Goal: Information Seeking & Learning: Stay updated

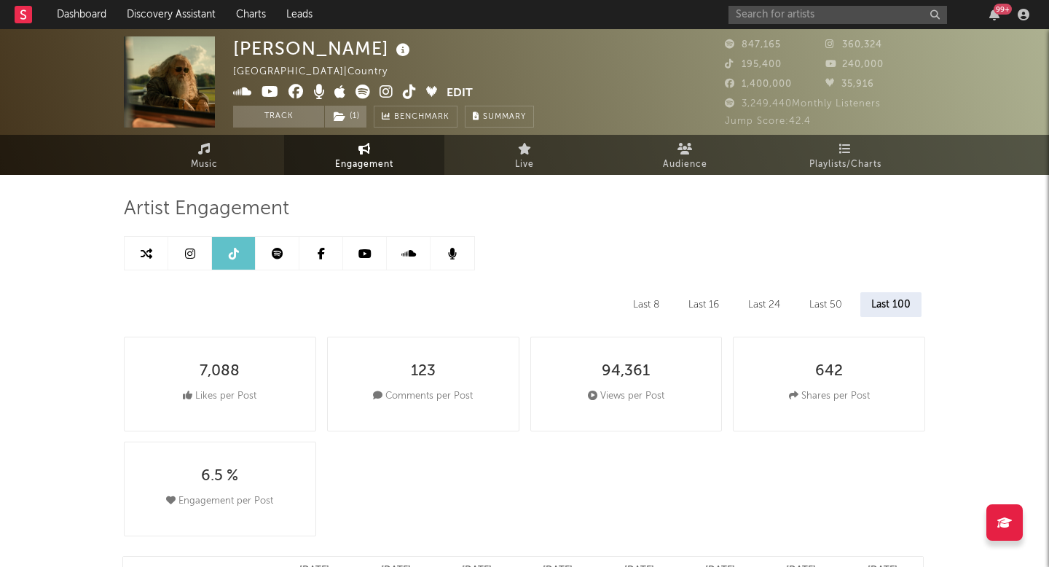
click at [189, 17] on link "Discovery Assistant" at bounding box center [171, 14] width 109 height 29
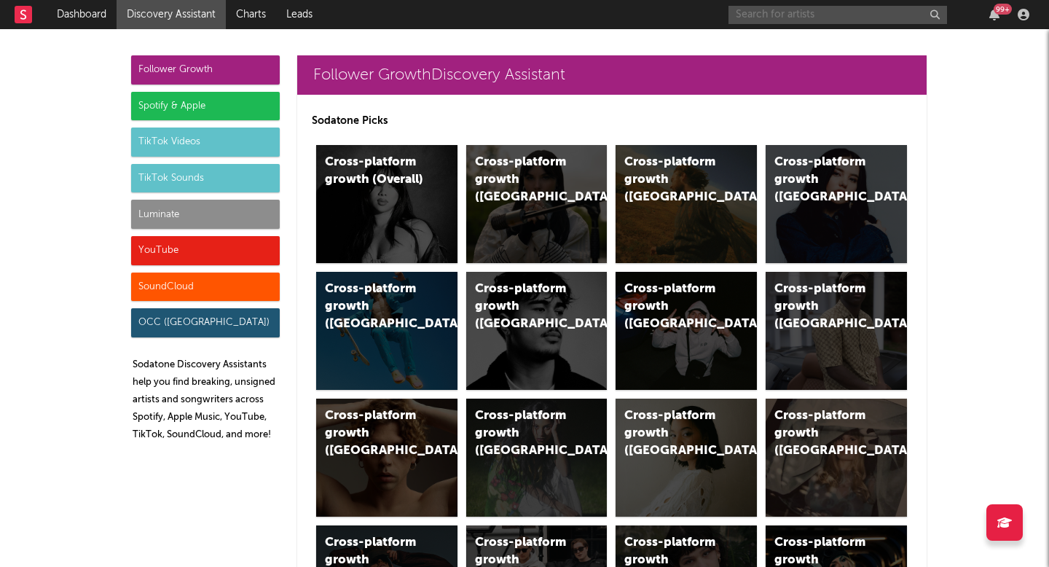
click at [808, 13] on input "text" at bounding box center [838, 15] width 219 height 18
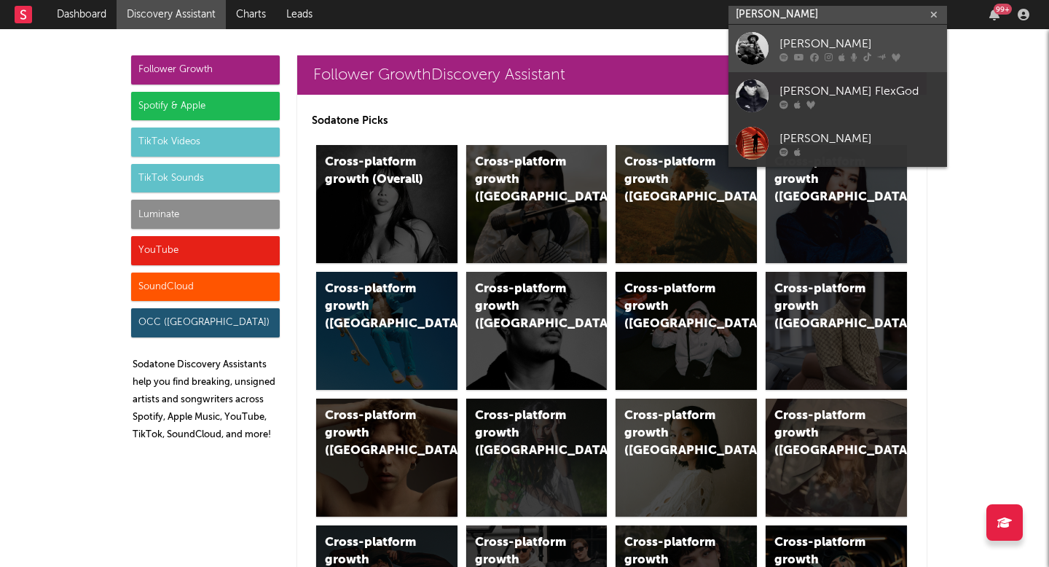
type input "[PERSON_NAME]"
click at [889, 42] on div "[PERSON_NAME]" at bounding box center [860, 43] width 160 height 17
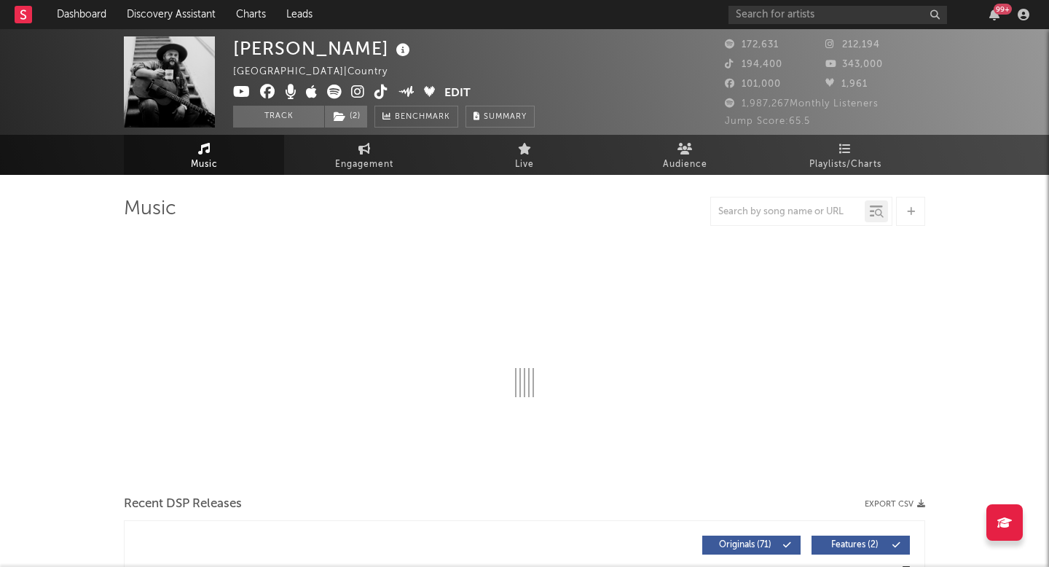
select select "6m"
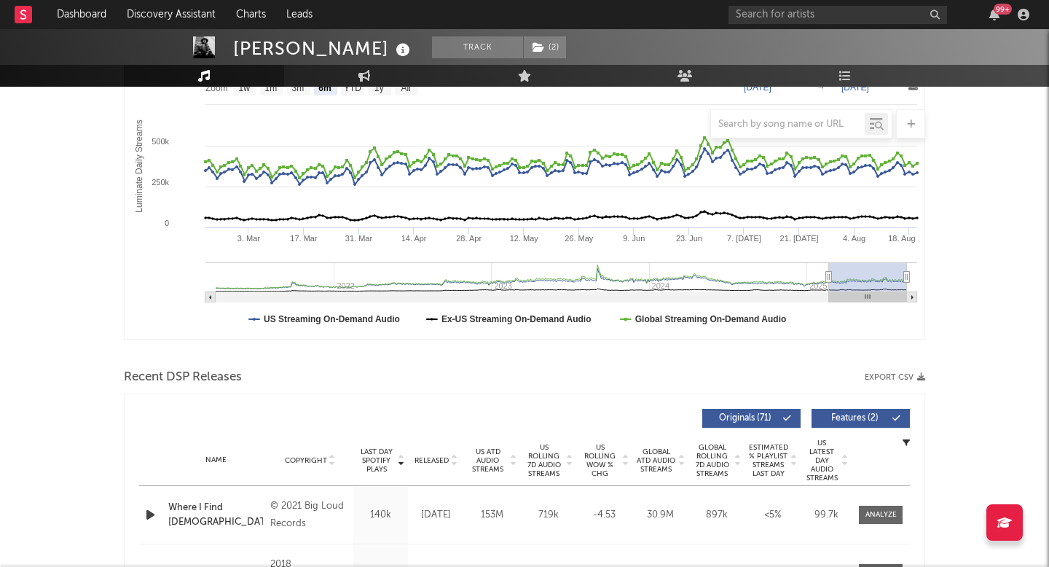
scroll to position [257, 0]
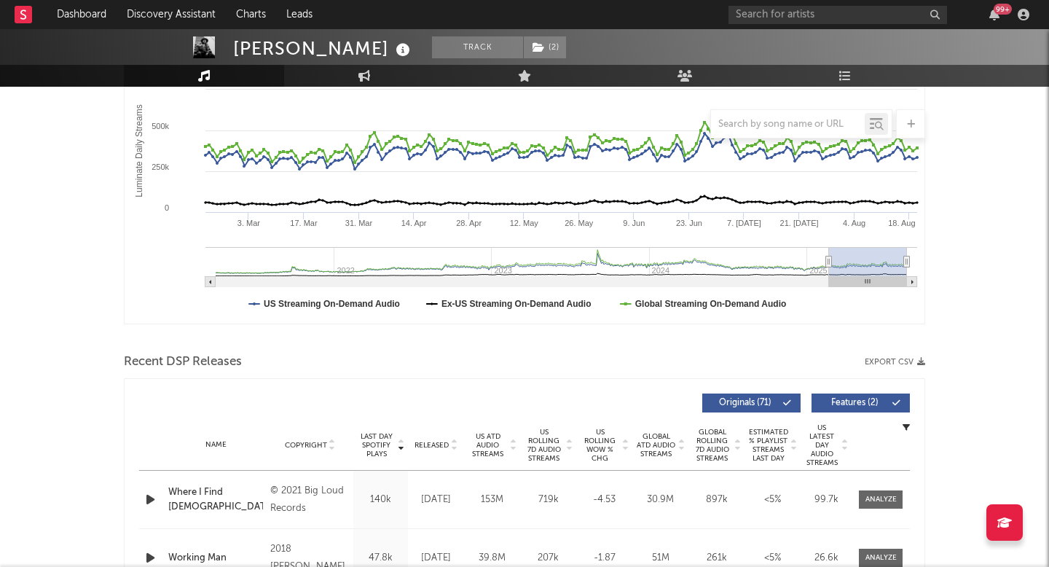
click at [442, 447] on span "Released" at bounding box center [432, 445] width 34 height 9
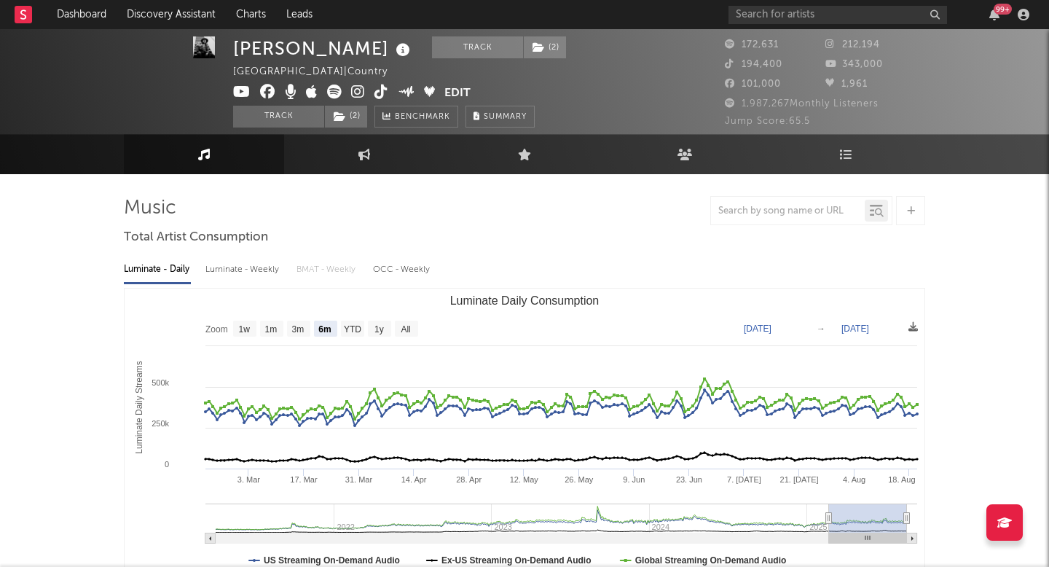
scroll to position [0, 0]
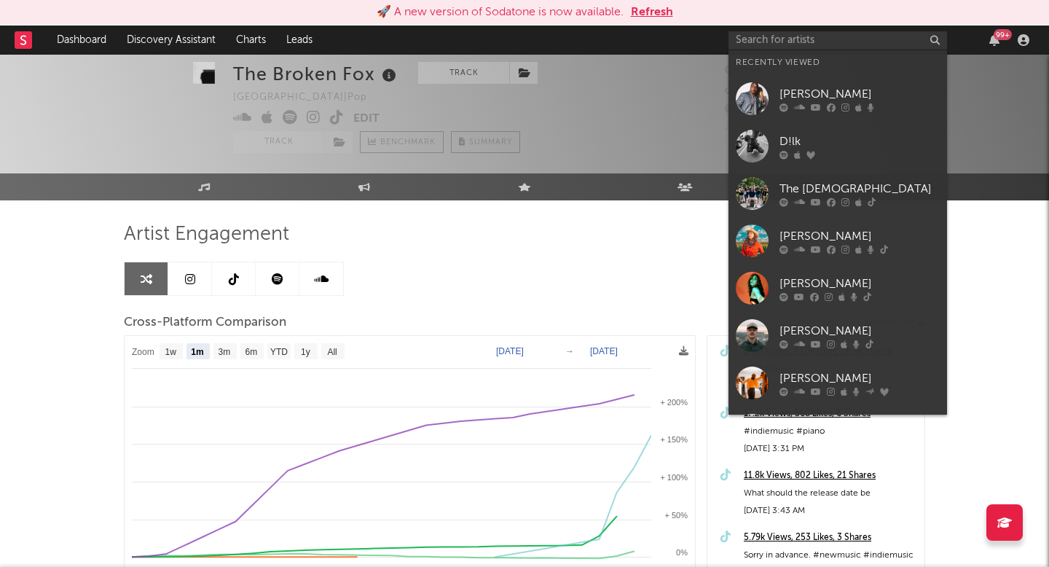
select select "1m"
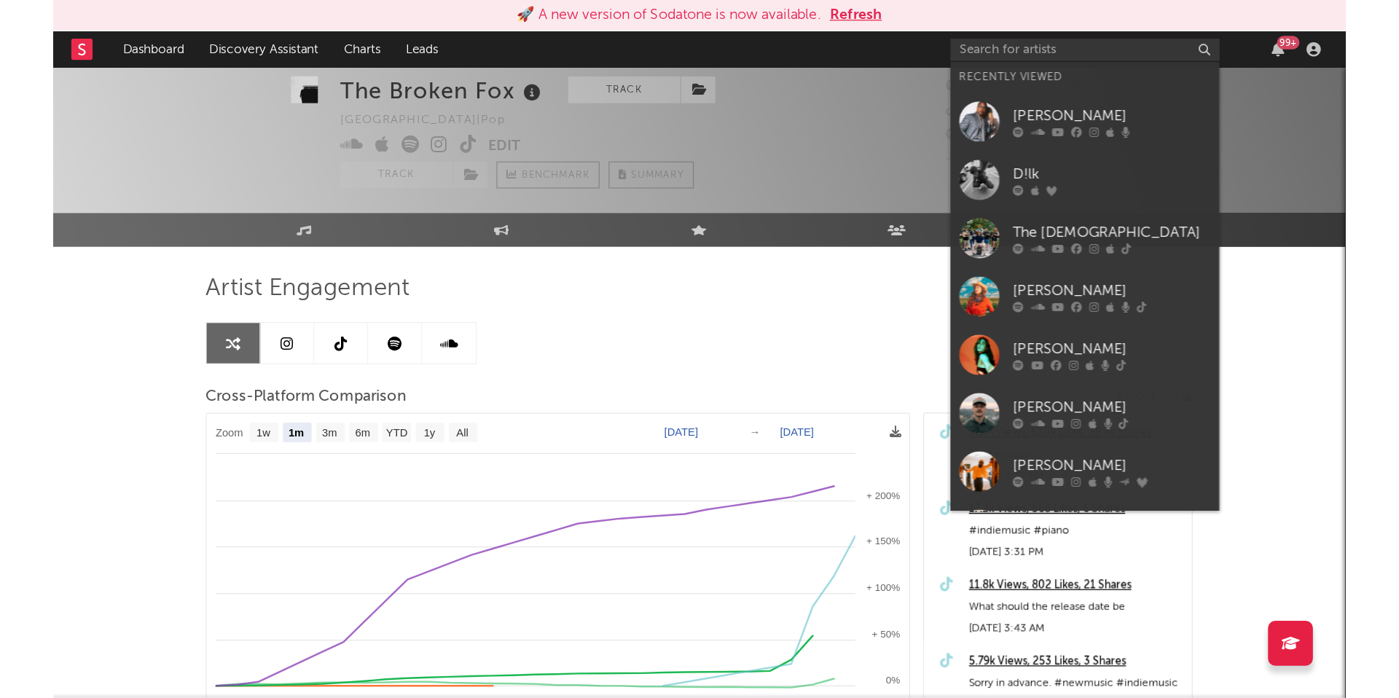
scroll to position [31, 0]
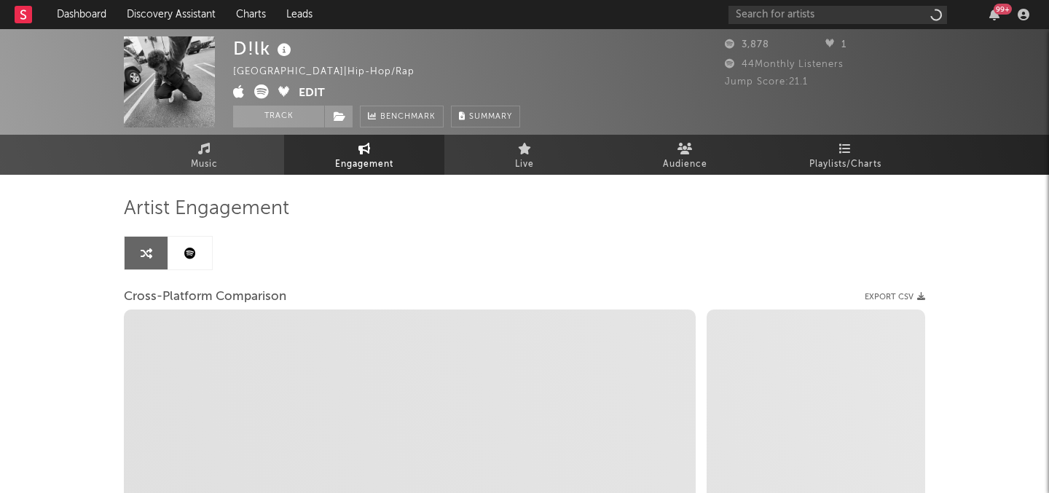
select select "1w"
select select "1m"
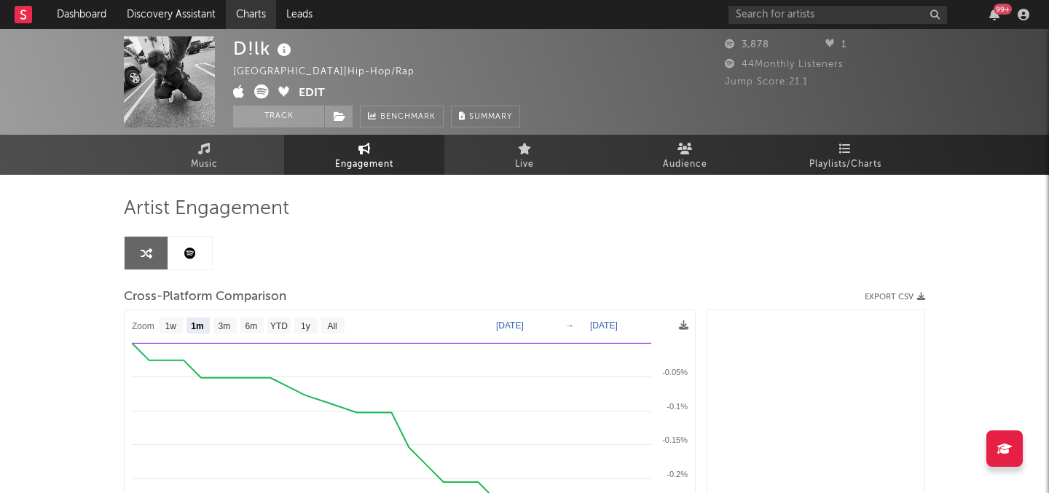
click at [257, 13] on link "Charts" at bounding box center [251, 14] width 50 height 29
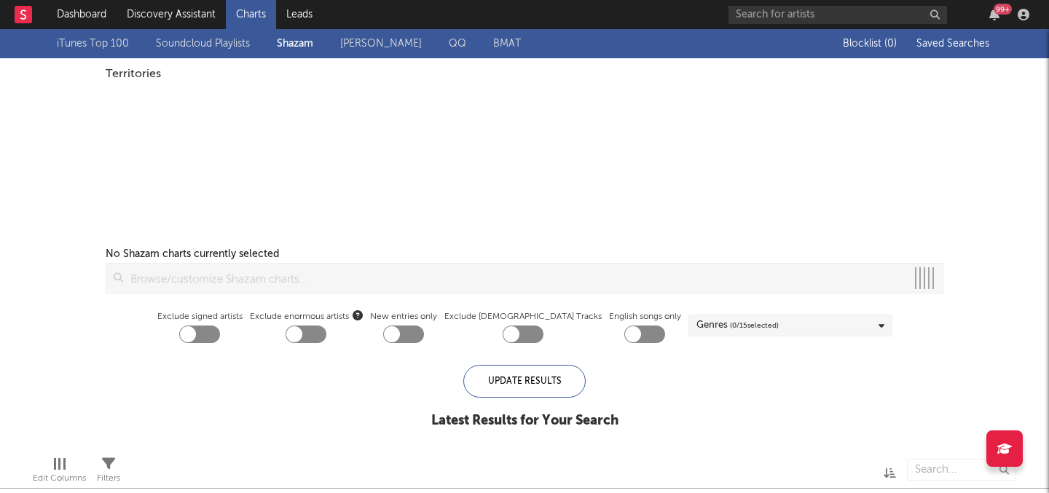
checkbox input "true"
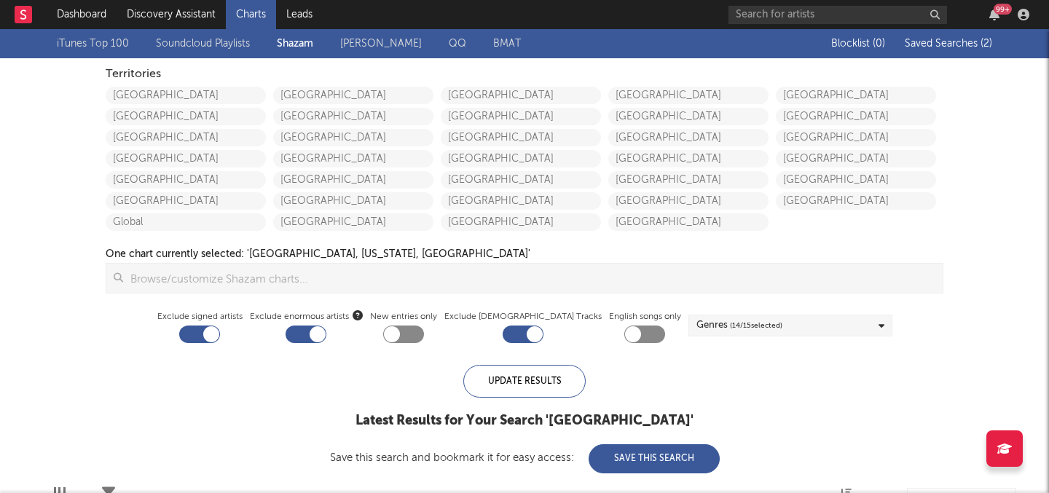
click at [100, 44] on link "iTunes Top 100" at bounding box center [93, 43] width 72 height 17
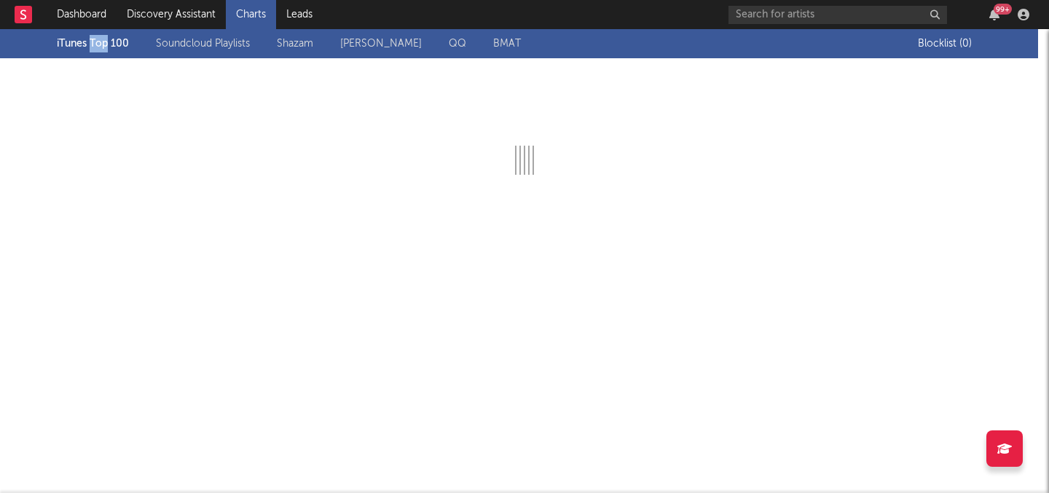
click at [100, 44] on div "iTunes Top 100 Soundcloud Playlists Shazam Warner Chappell QQ BMAT" at bounding box center [487, 43] width 861 height 29
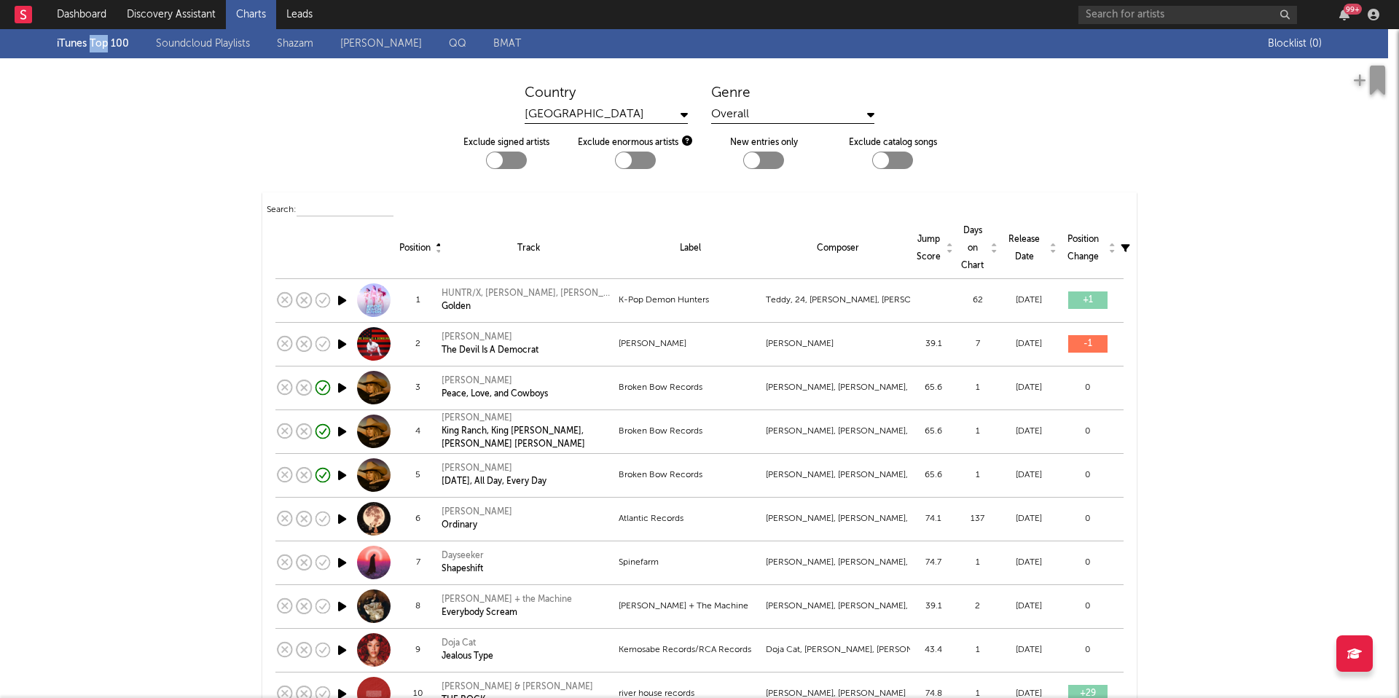
click at [748, 112] on div "Overall" at bounding box center [792, 115] width 163 height 18
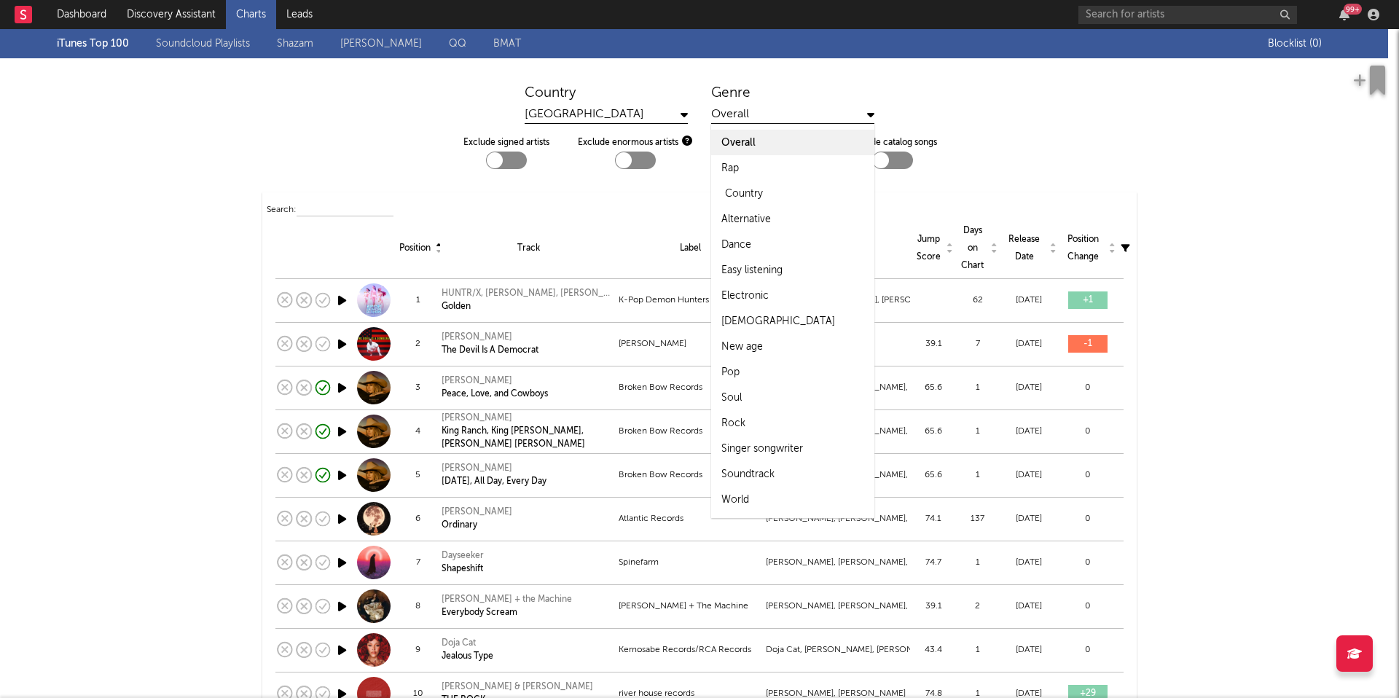
click at [768, 192] on div "Country" at bounding box center [792, 194] width 163 height 26
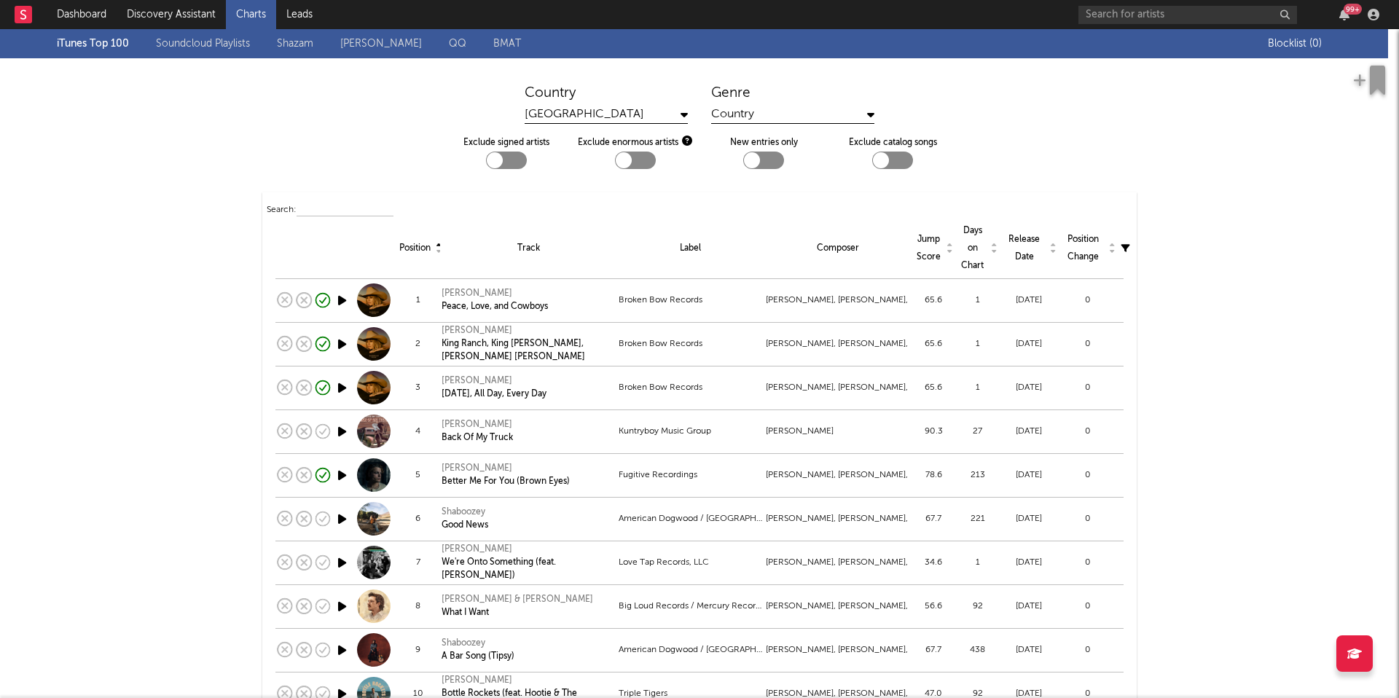
click at [759, 116] on div "Country" at bounding box center [792, 115] width 163 height 18
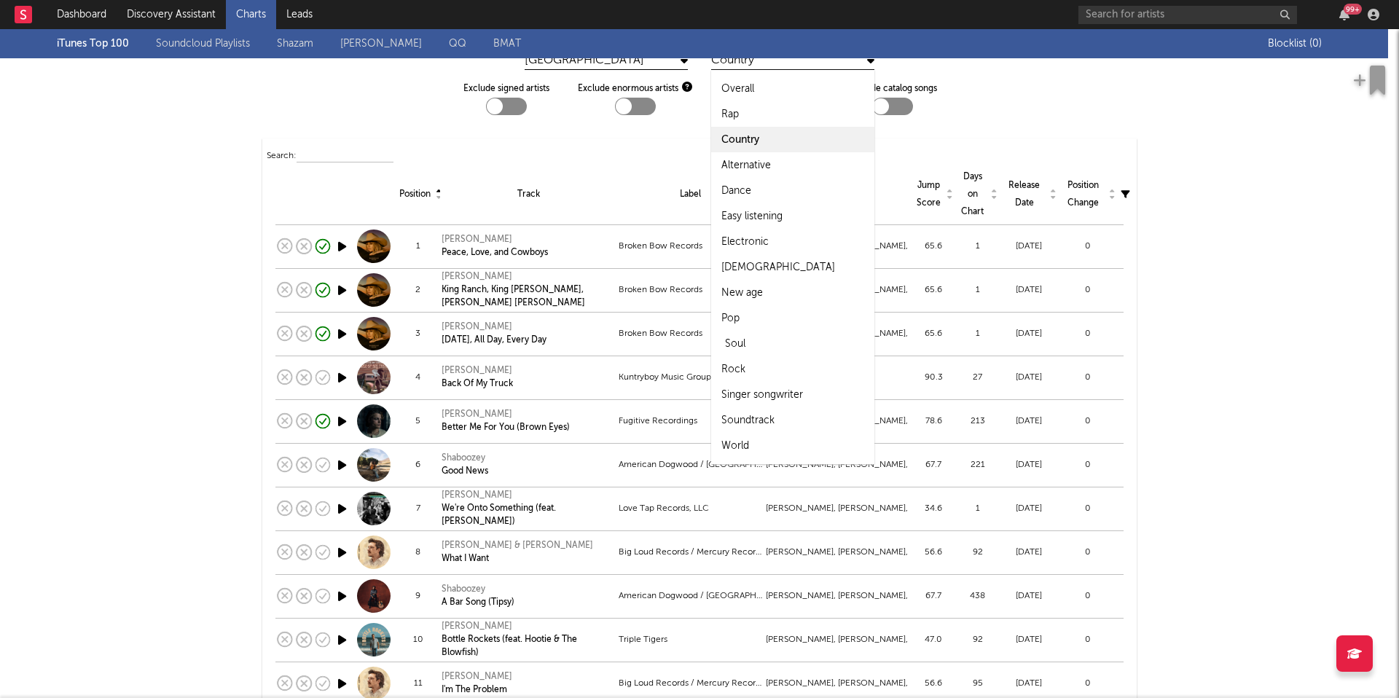
scroll to position [60, 0]
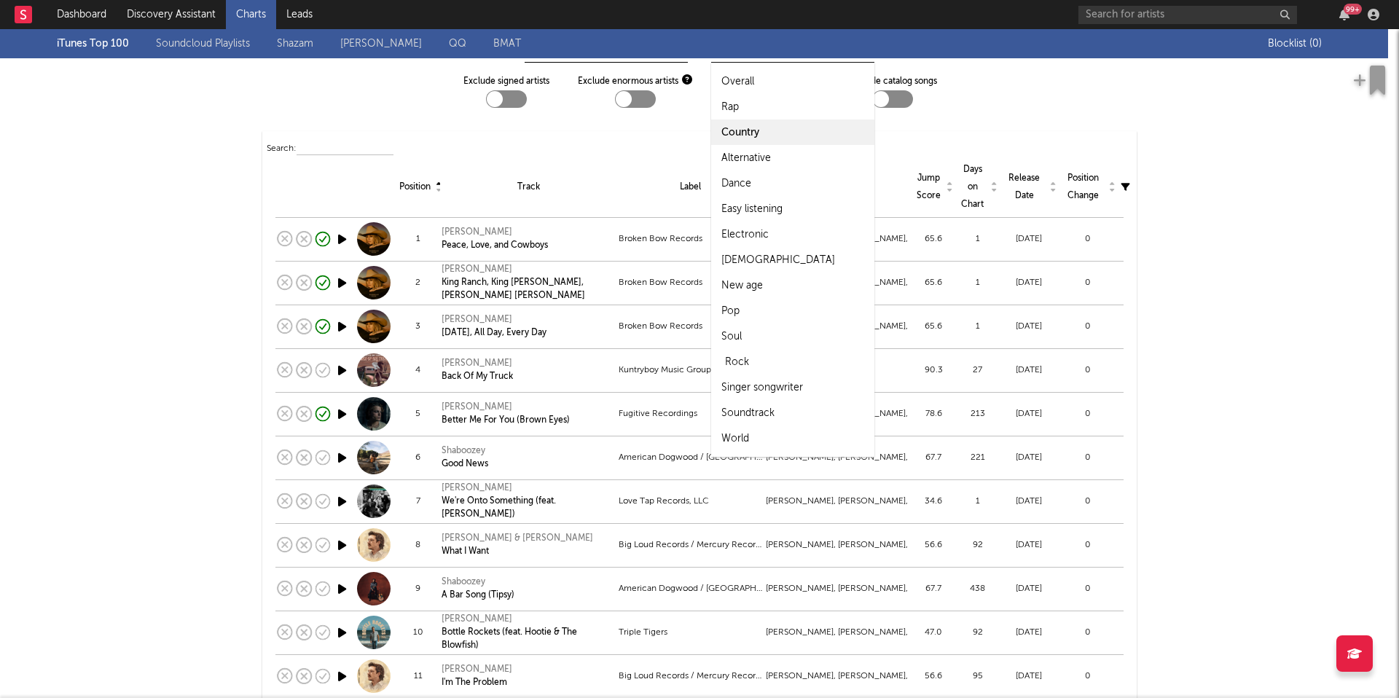
click at [743, 359] on div "Rock" at bounding box center [737, 361] width 24 height 17
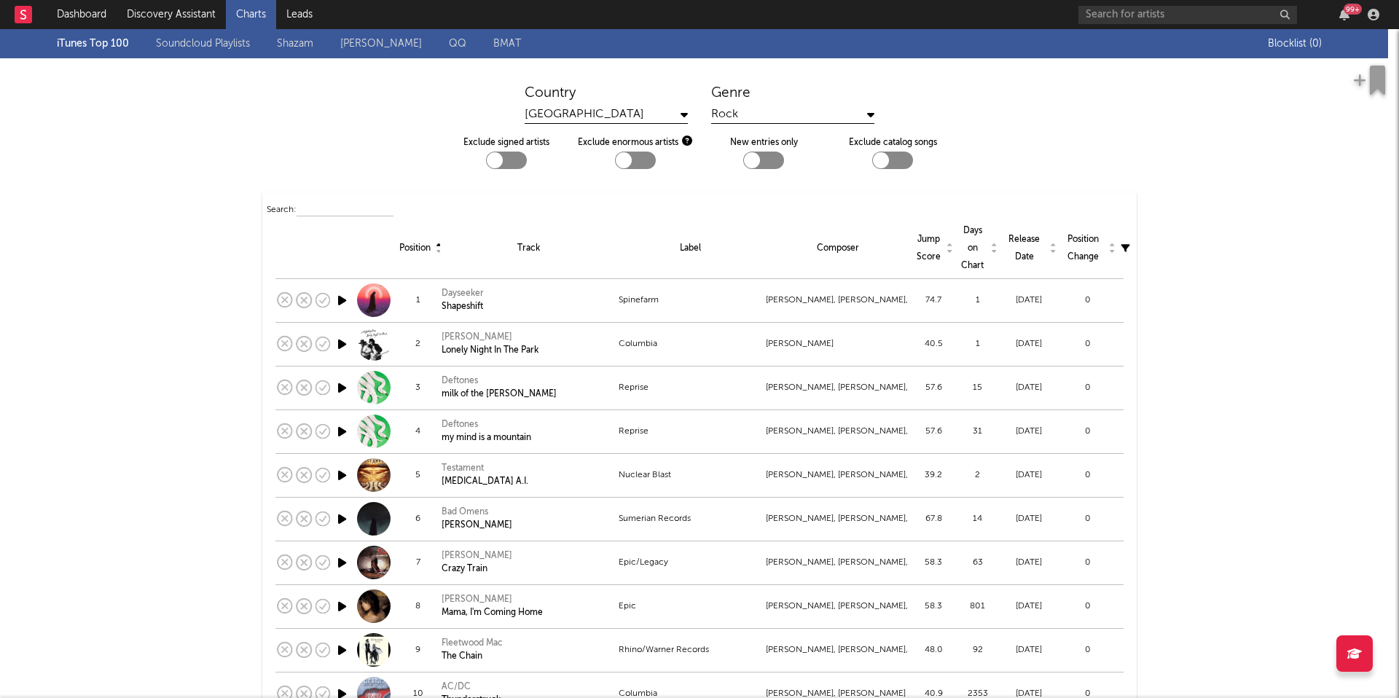
click at [757, 129] on div "Exclude signed artists Exclude enormous artists New entries only Exclude catalo…" at bounding box center [699, 146] width 1399 height 45
click at [757, 114] on div "Rock" at bounding box center [792, 115] width 163 height 18
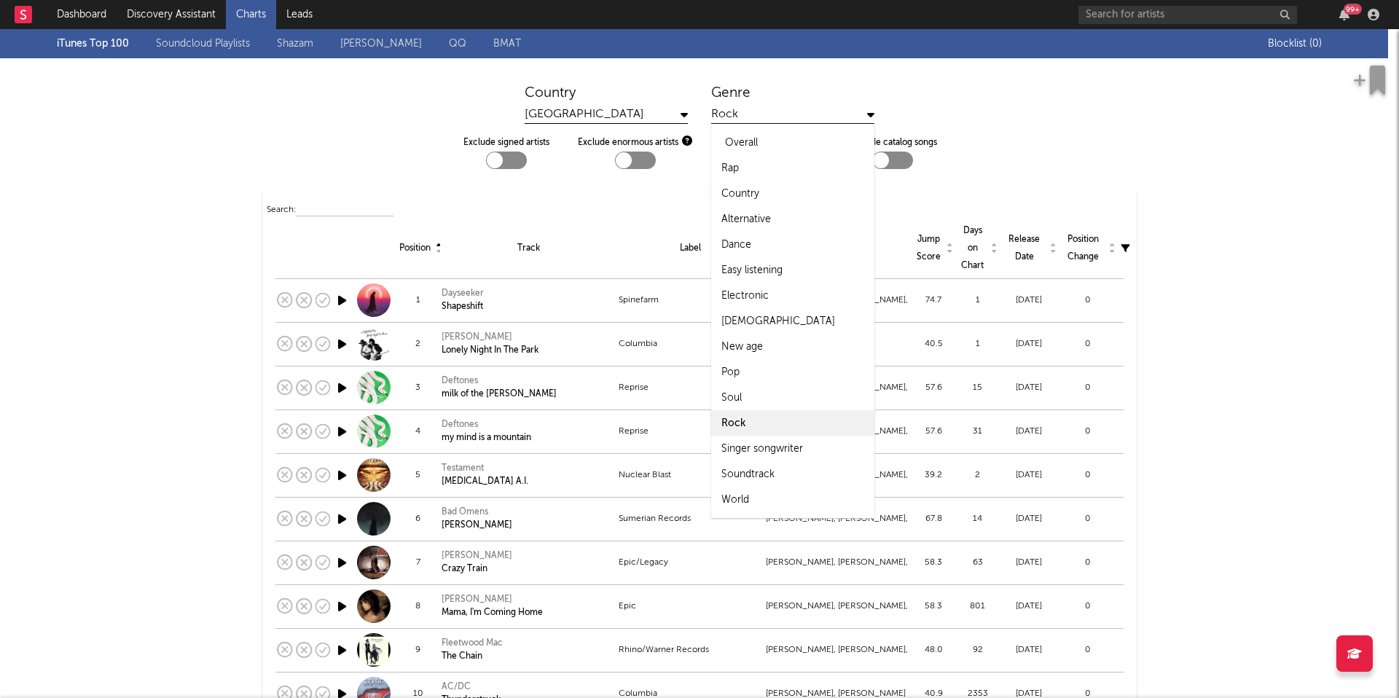
click at [757, 133] on div "Overall" at bounding box center [792, 143] width 163 height 26
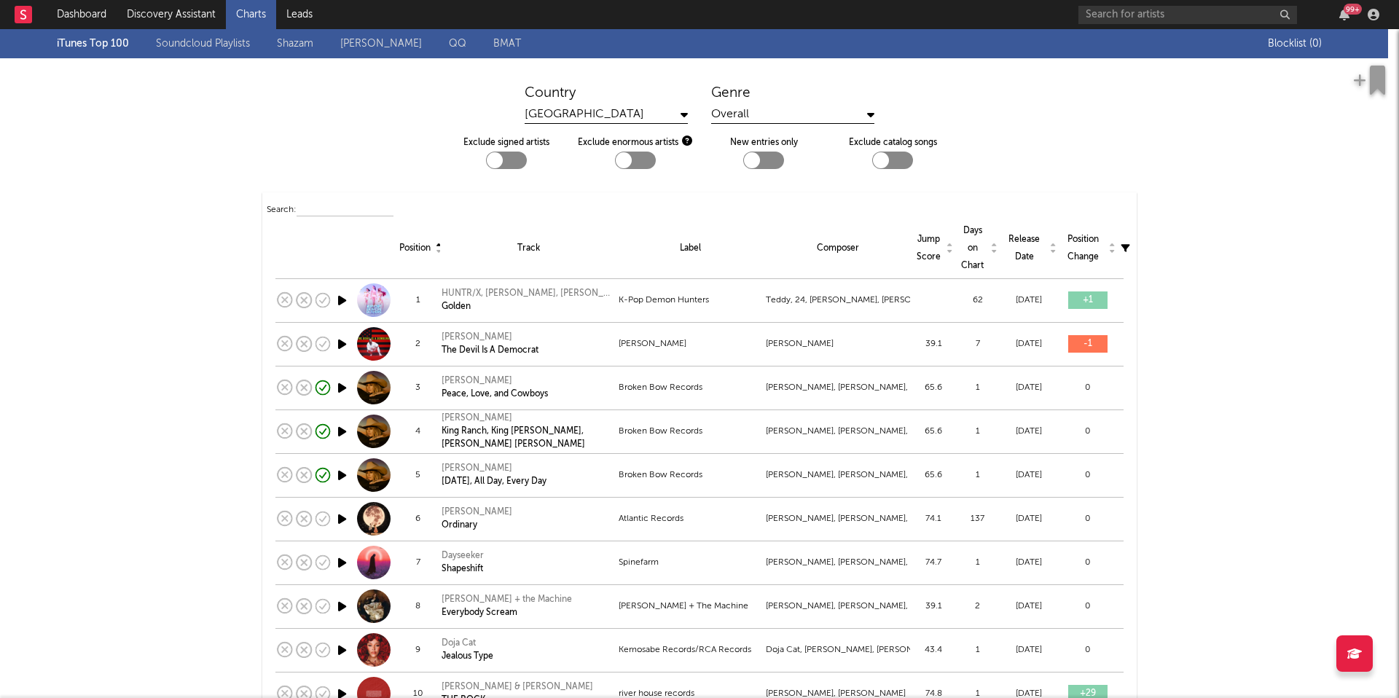
click at [341, 215] on input "text" at bounding box center [345, 211] width 97 height 12
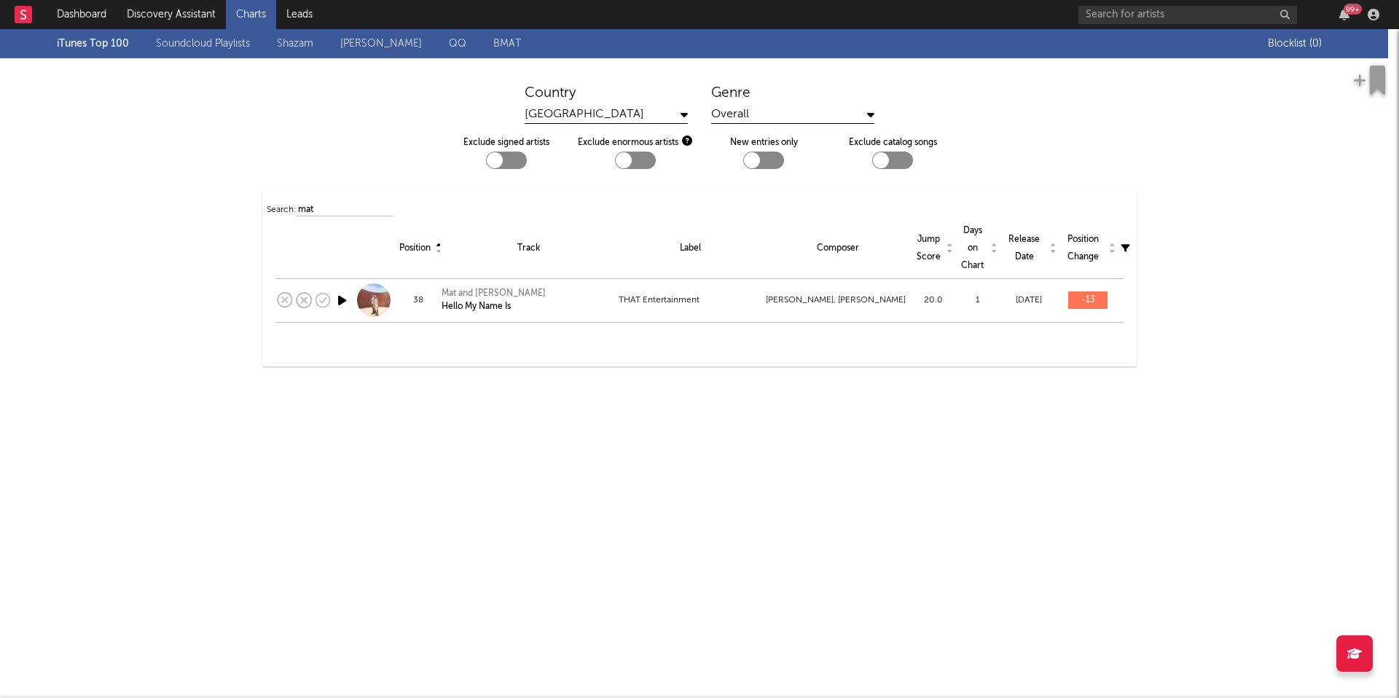
drag, startPoint x: 328, startPoint y: 211, endPoint x: 171, endPoint y: 211, distance: 157.4
click at [171, 211] on div "Search: mat Position Track Label Composer Jump Score Days on Chart Release Date…" at bounding box center [699, 279] width 1399 height 174
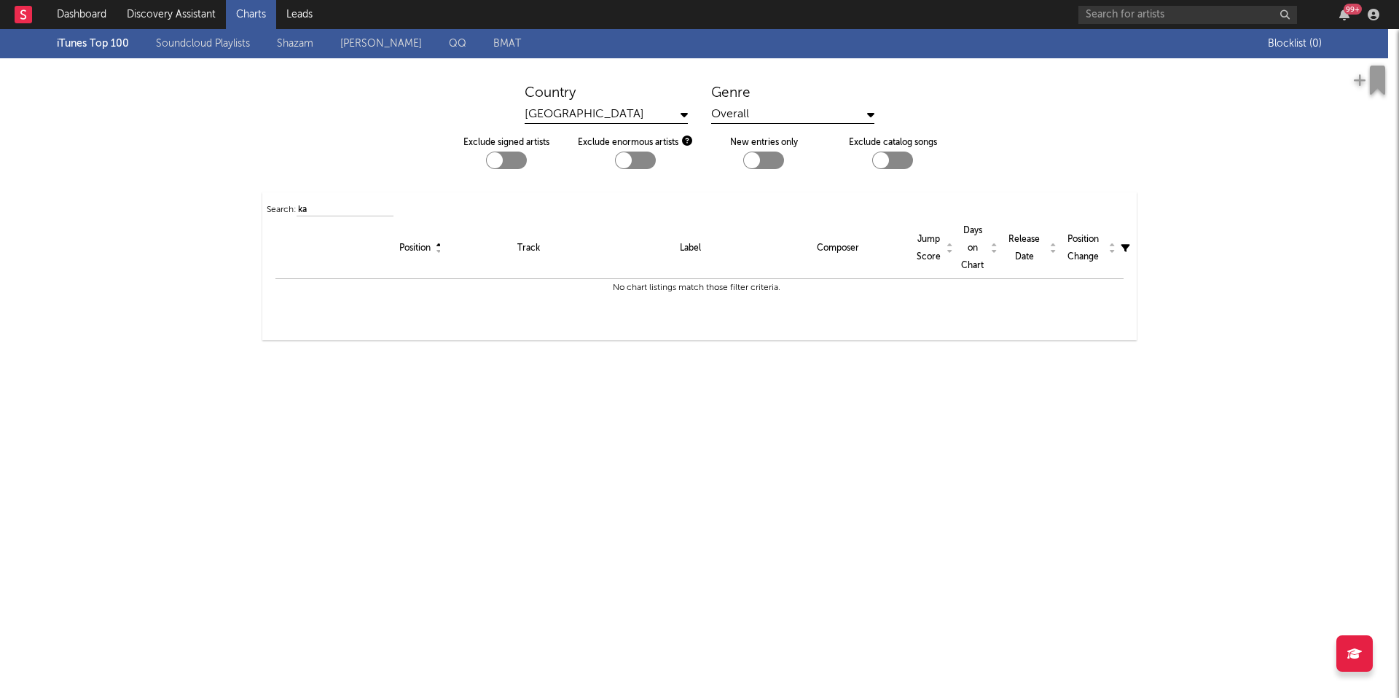
type input "k"
type input "h"
